Goal: Task Accomplishment & Management: Use online tool/utility

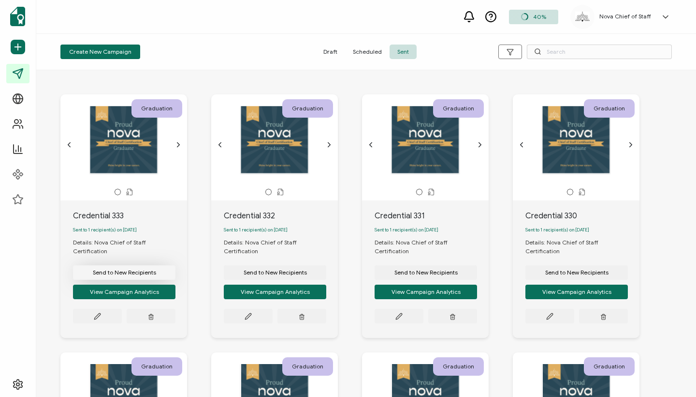
click at [149, 269] on span "Send to New Recipients" at bounding box center [124, 272] width 63 height 6
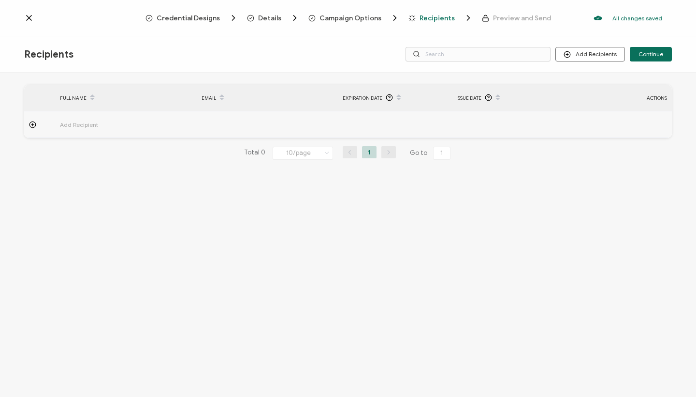
click at [80, 126] on span "Add Recipient" at bounding box center [106, 124] width 92 height 11
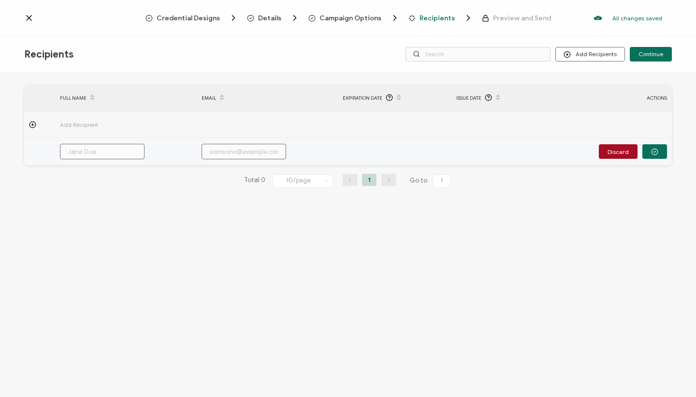
click at [94, 155] on input "text" at bounding box center [102, 151] width 85 height 15
paste input "[PERSON_NAME]"
type input "[PERSON_NAME]"
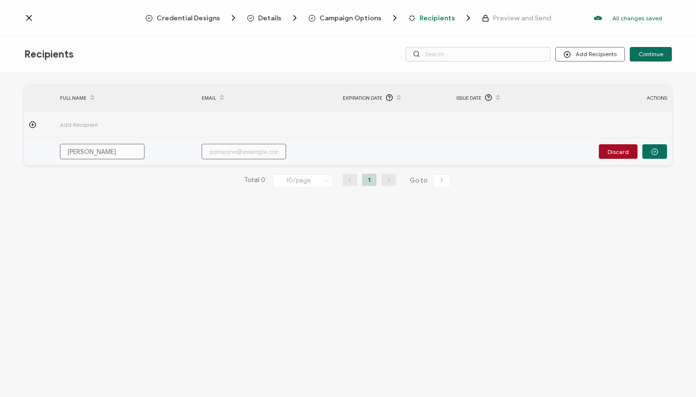
click at [241, 147] on input "text" at bounding box center [244, 151] width 85 height 15
paste input "[PERSON_NAME][EMAIL_ADDRESS][PERSON_NAME][DOMAIN_NAME]"
type input "[PERSON_NAME][EMAIL_ADDRESS][PERSON_NAME][DOMAIN_NAME]"
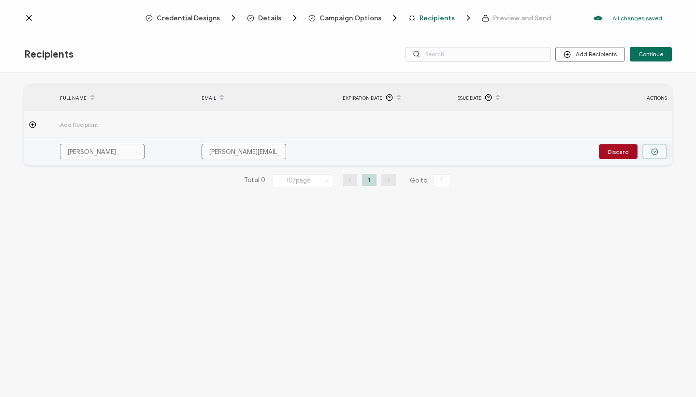
click at [659, 150] on button "button" at bounding box center [655, 151] width 25 height 15
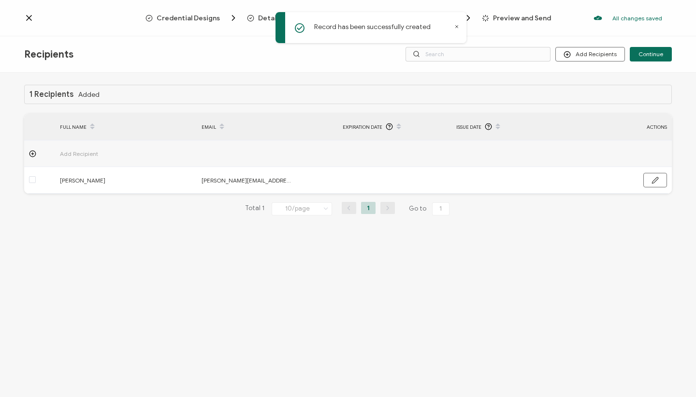
click at [652, 63] on div "Recipients Add Recipients Continue" at bounding box center [348, 54] width 696 height 36
click at [657, 52] on span "Continue" at bounding box center [651, 54] width 25 height 6
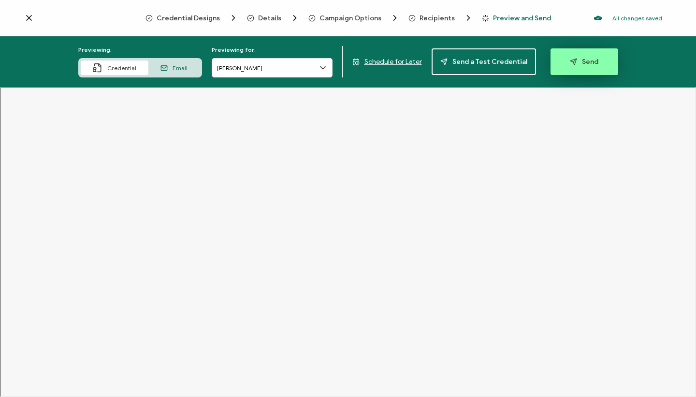
click at [577, 62] on span "Send" at bounding box center [584, 61] width 29 height 7
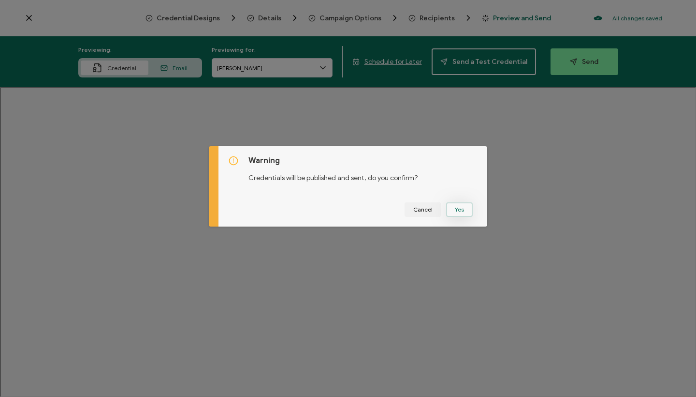
click at [453, 210] on button "Yes" at bounding box center [459, 209] width 27 height 15
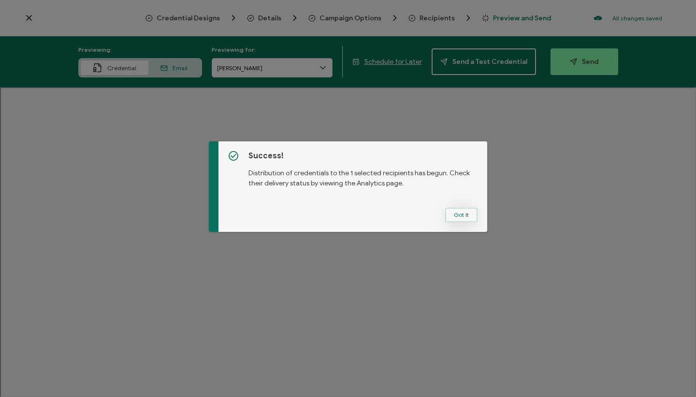
click at [455, 217] on button "Got It" at bounding box center [461, 214] width 32 height 15
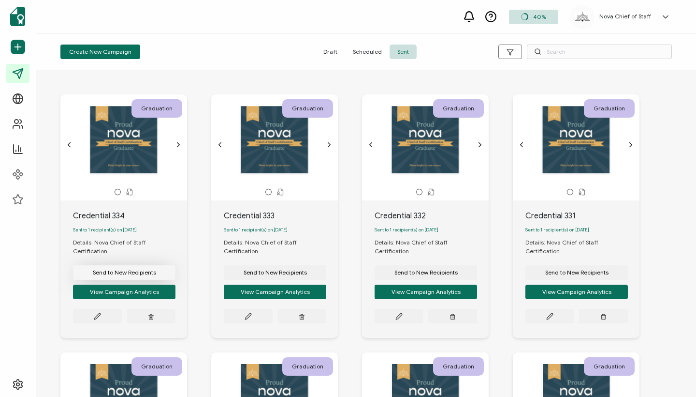
click at [139, 269] on span "Send to New Recipients" at bounding box center [124, 272] width 63 height 6
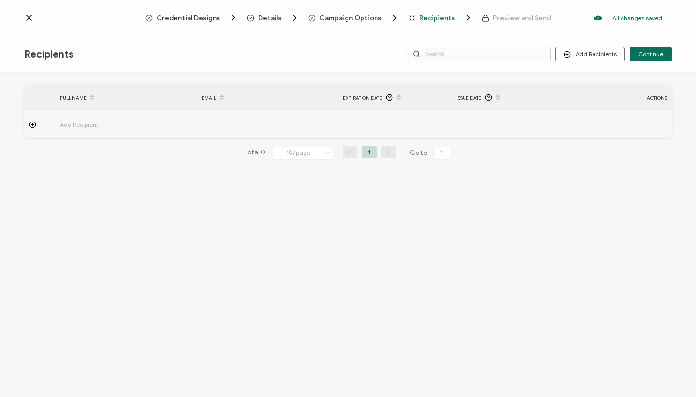
click at [88, 121] on span "Add Recipient" at bounding box center [106, 124] width 92 height 11
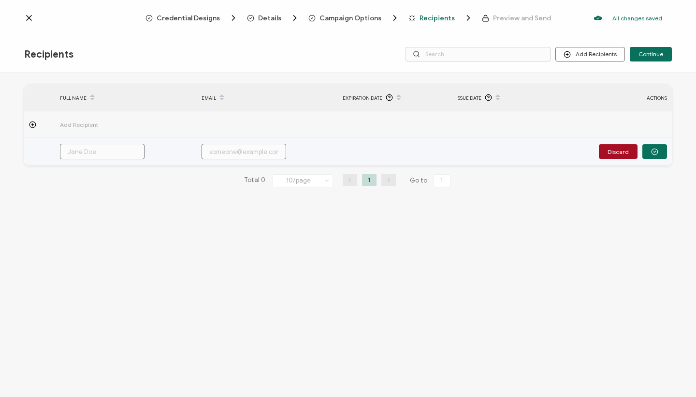
click at [114, 150] on input "text" at bounding box center [102, 151] width 85 height 15
paste input "[PERSON_NAME]"
type input "[PERSON_NAME]"
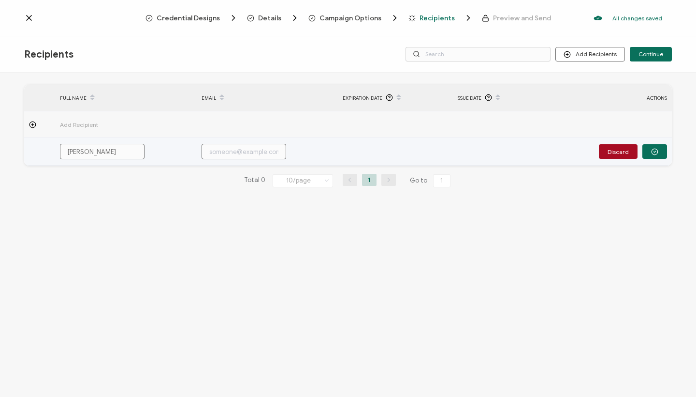
click at [248, 149] on input "text" at bounding box center [244, 151] width 85 height 15
paste input "[EMAIL_ADDRESS][DOMAIN_NAME]"
type input "[EMAIL_ADDRESS][DOMAIN_NAME]"
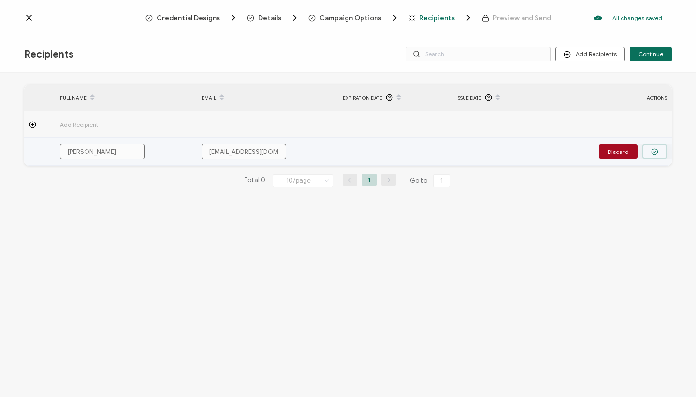
click at [656, 149] on icon "button" at bounding box center [654, 151] width 7 height 7
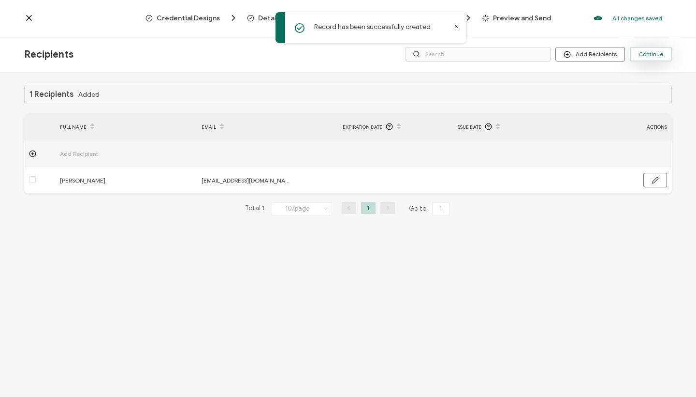
click at [654, 56] on span "Continue" at bounding box center [651, 54] width 25 height 6
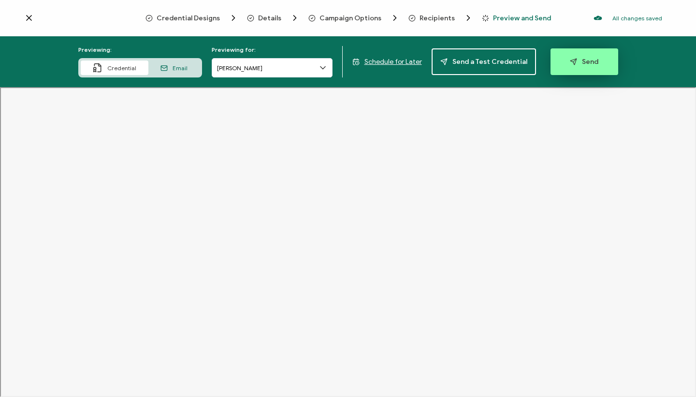
click at [577, 59] on span "Send" at bounding box center [584, 61] width 29 height 7
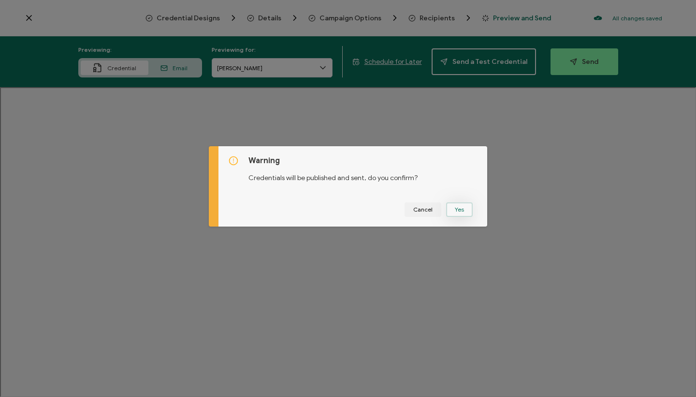
click at [462, 209] on button "Yes" at bounding box center [459, 209] width 27 height 15
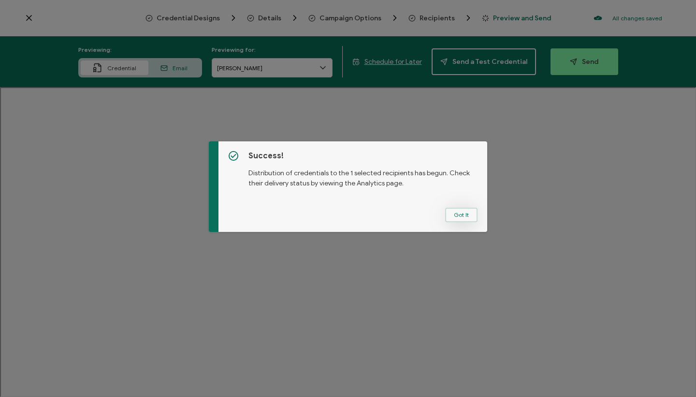
click at [459, 214] on button "Got It" at bounding box center [461, 214] width 32 height 15
